Goal: Task Accomplishment & Management: Complete application form

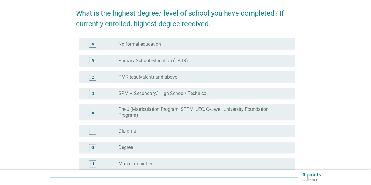
scroll to position [88, 0]
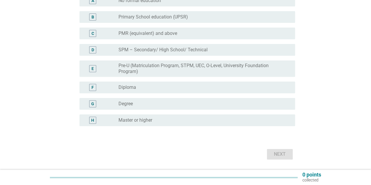
click at [136, 99] on div "G radio_button_unchecked Degree" at bounding box center [186, 104] width 215 height 12
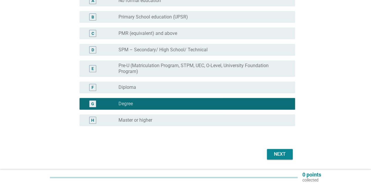
click at [283, 153] on div "Next" at bounding box center [279, 154] width 16 height 7
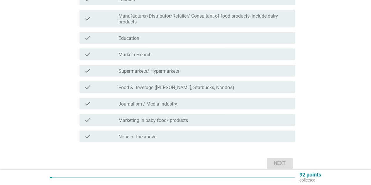
scroll to position [176, 0]
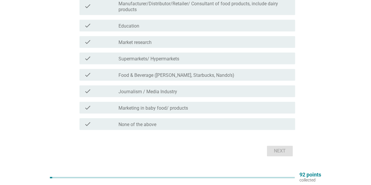
click at [217, 122] on div "check_box_outline_blank None of the above" at bounding box center [204, 123] width 172 height 7
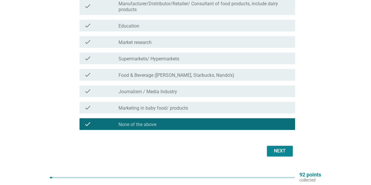
click at [291, 152] on button "Next" at bounding box center [280, 151] width 26 height 11
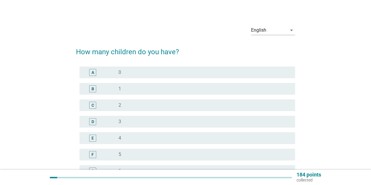
scroll to position [0, 0]
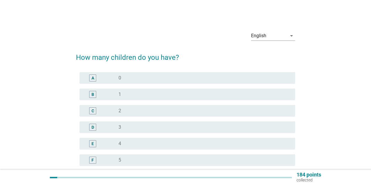
click at [129, 83] on div "A radio_button_unchecked 0" at bounding box center [186, 78] width 215 height 12
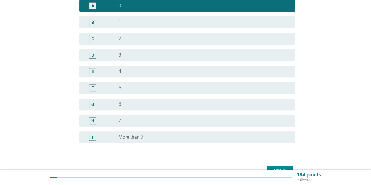
scroll to position [107, 0]
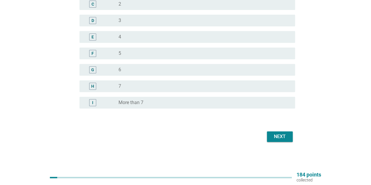
click at [281, 137] on div "Next" at bounding box center [279, 136] width 16 height 7
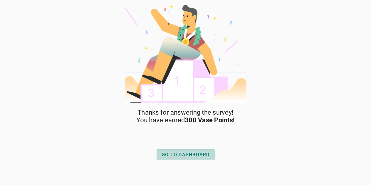
click at [179, 154] on div "GO TO DASHBOARD" at bounding box center [185, 154] width 48 height 7
